Goal: Navigation & Orientation: Find specific page/section

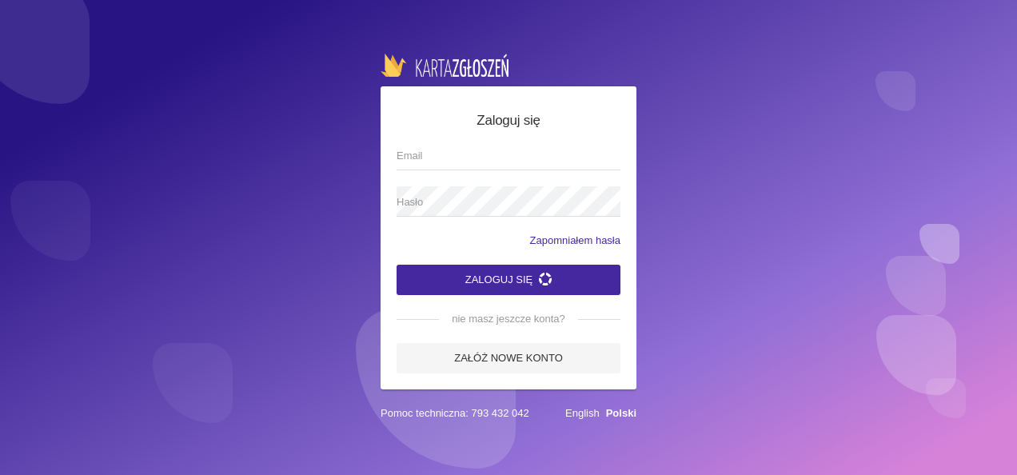
click at [412, 161] on input "Email" at bounding box center [508, 155] width 224 height 30
type input "[EMAIL_ADDRESS][DOMAIN_NAME]"
click at [421, 196] on span "Hasło" at bounding box center [500, 202] width 208 height 16
click at [465, 280] on button "Zaloguj się" at bounding box center [508, 280] width 224 height 30
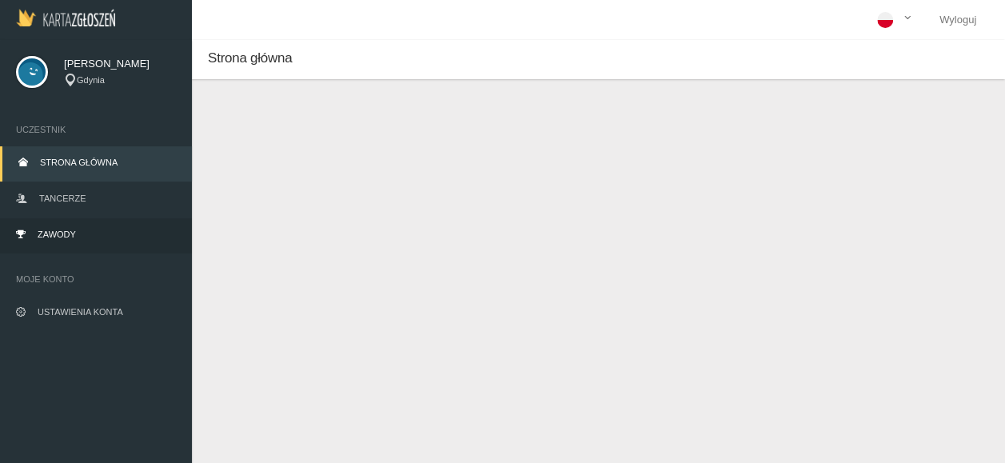
click at [35, 238] on link "Zawody" at bounding box center [96, 235] width 192 height 35
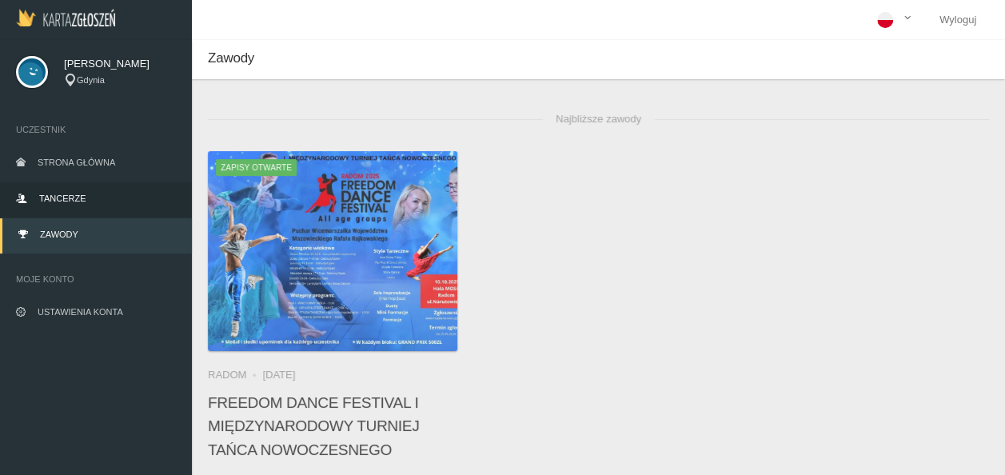
click at [53, 197] on span "Tancerze" at bounding box center [62, 198] width 46 height 10
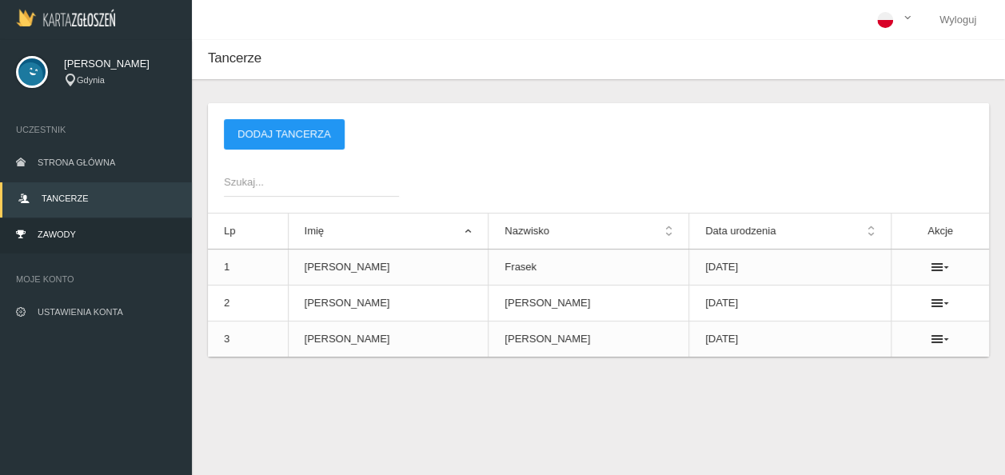
click at [43, 235] on span "Zawody" at bounding box center [57, 234] width 38 height 10
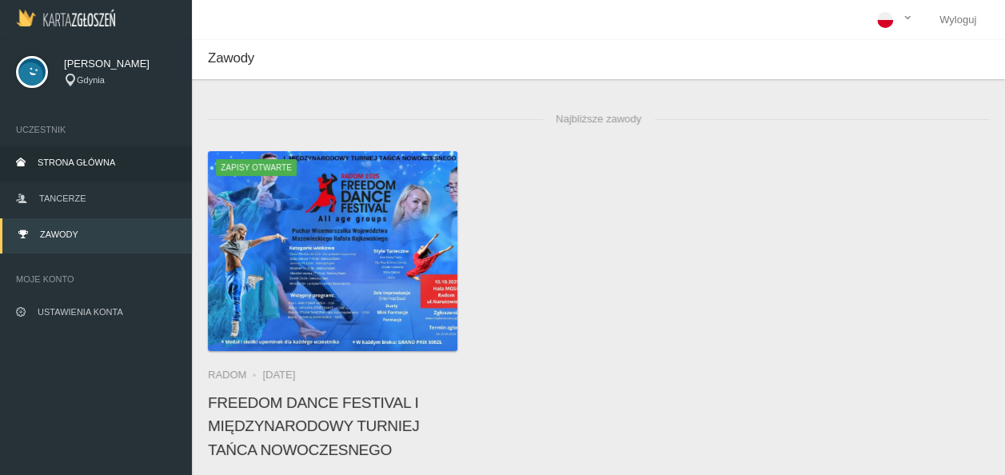
click at [38, 152] on link "Strona główna" at bounding box center [96, 163] width 192 height 35
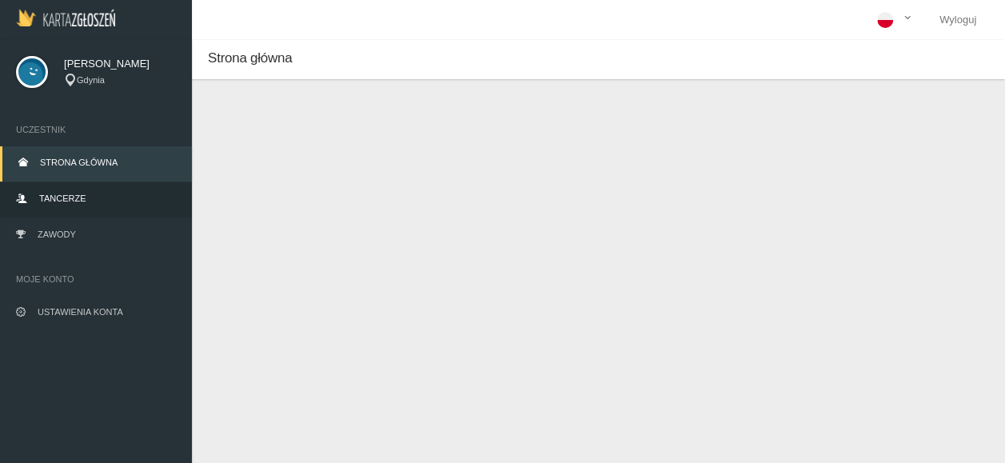
click at [52, 195] on span "Tancerze" at bounding box center [62, 198] width 46 height 10
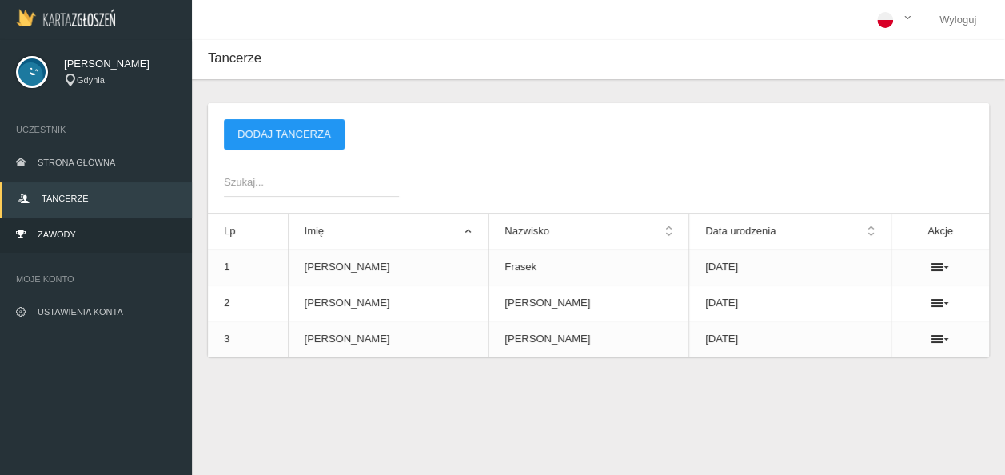
click at [46, 232] on span "Zawody" at bounding box center [57, 234] width 38 height 10
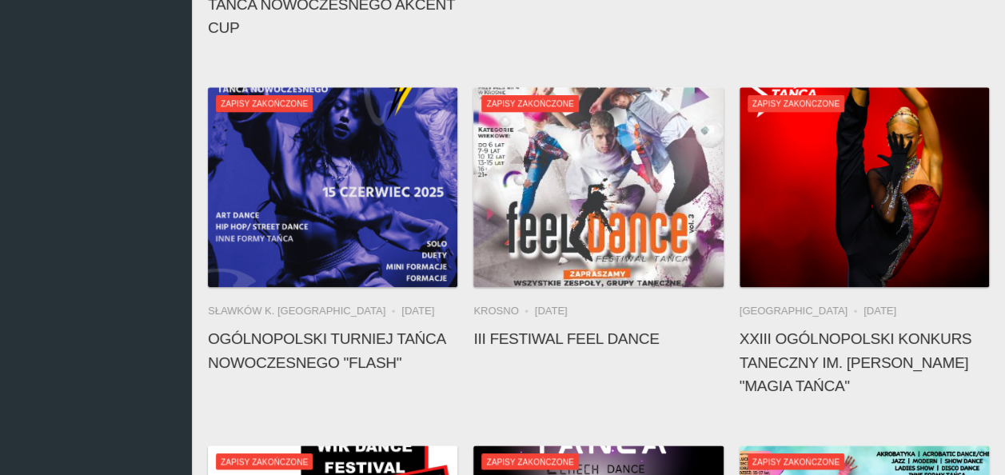
scroll to position [480, 0]
